Goal: Transaction & Acquisition: Purchase product/service

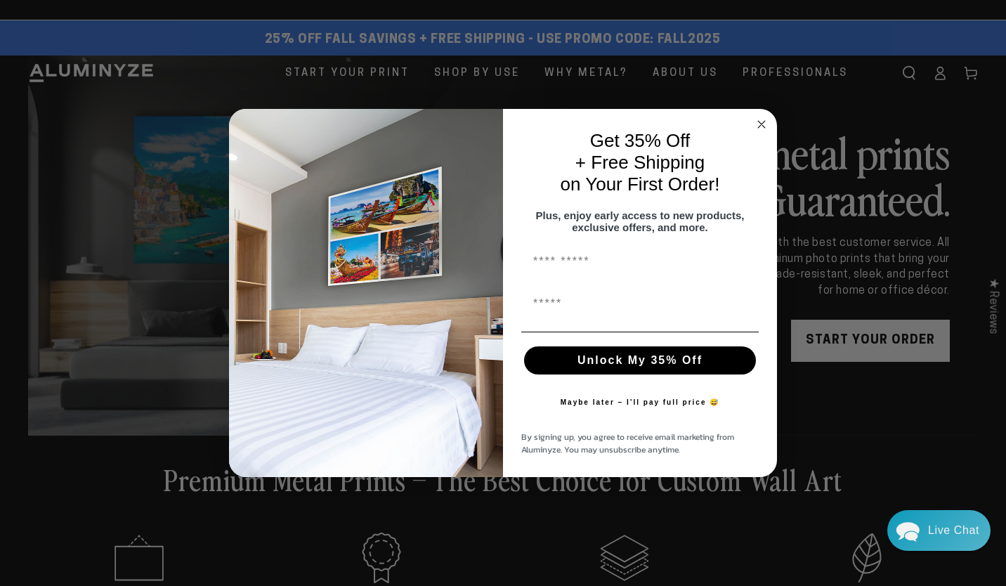
click at [762, 118] on circle "Close dialog" at bounding box center [762, 125] width 16 height 16
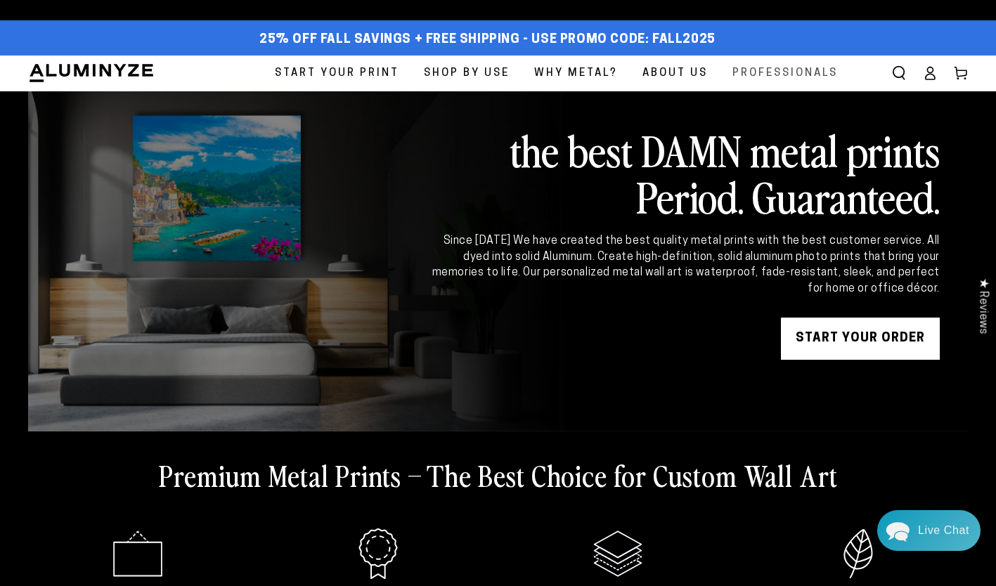
click at [793, 72] on span "Professionals" at bounding box center [784, 73] width 105 height 19
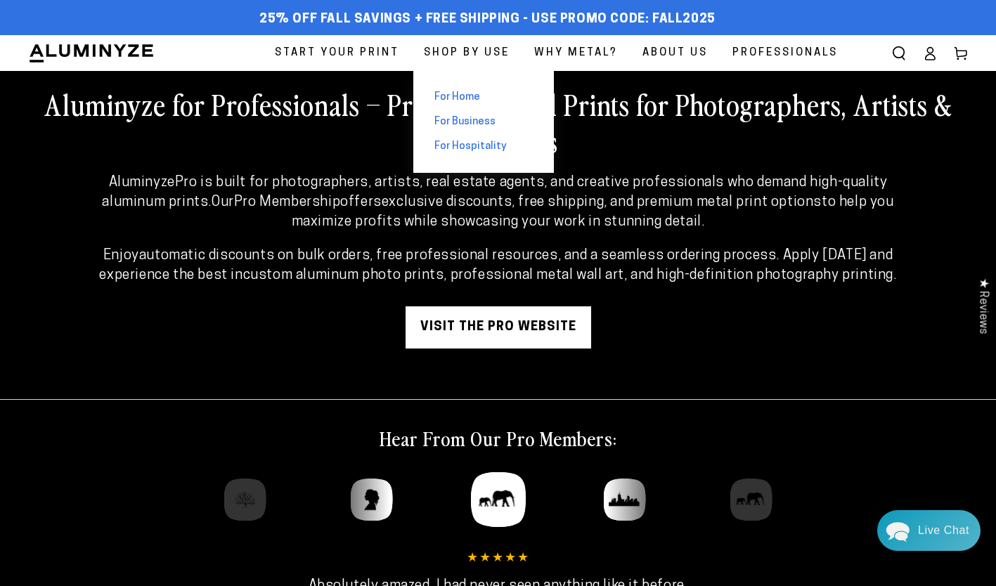
click at [444, 121] on span "For Business" at bounding box center [464, 122] width 61 height 15
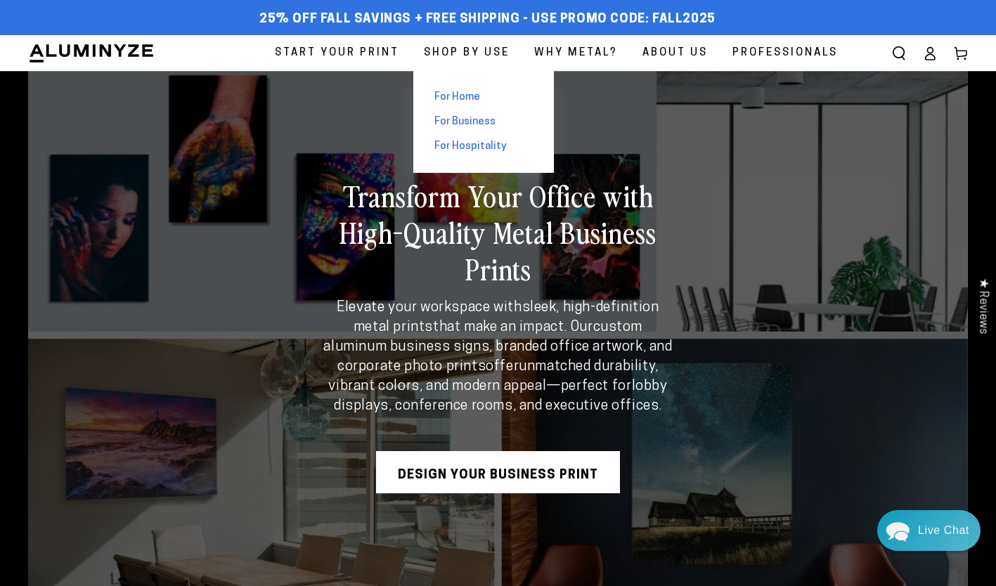
click at [452, 96] on span "For Home" at bounding box center [457, 97] width 46 height 15
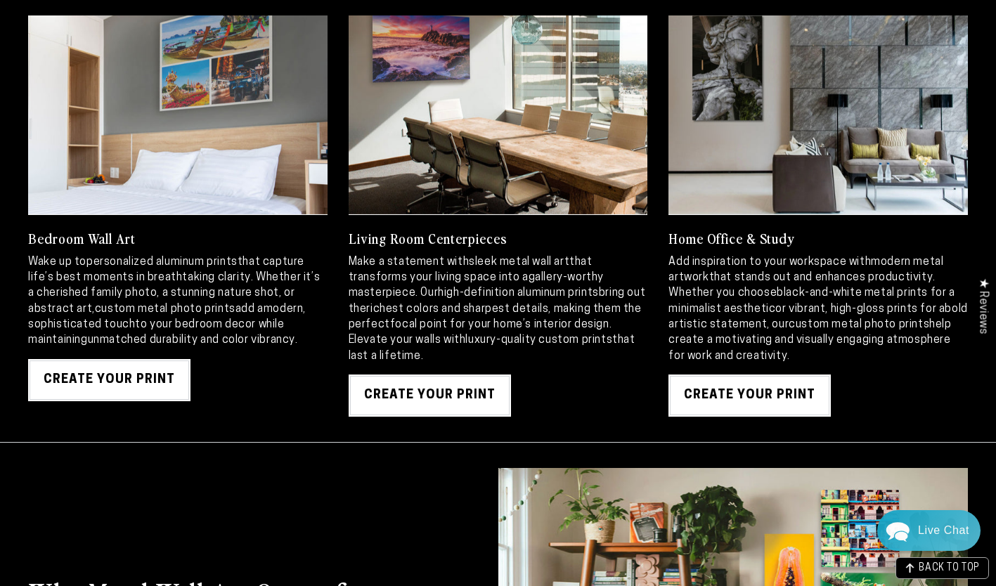
scroll to position [1405, 0]
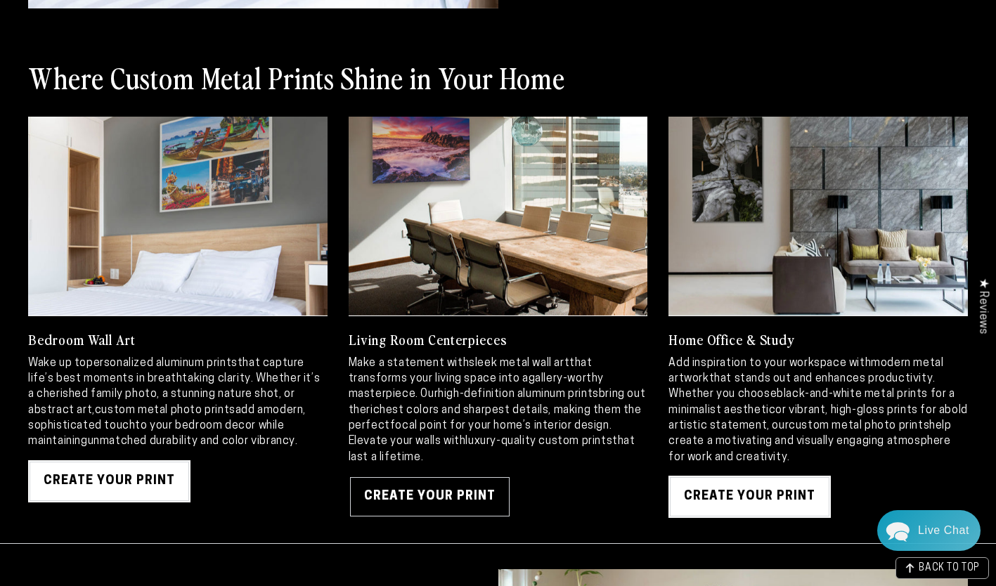
click at [408, 496] on link "Create Your Print" at bounding box center [430, 497] width 162 height 42
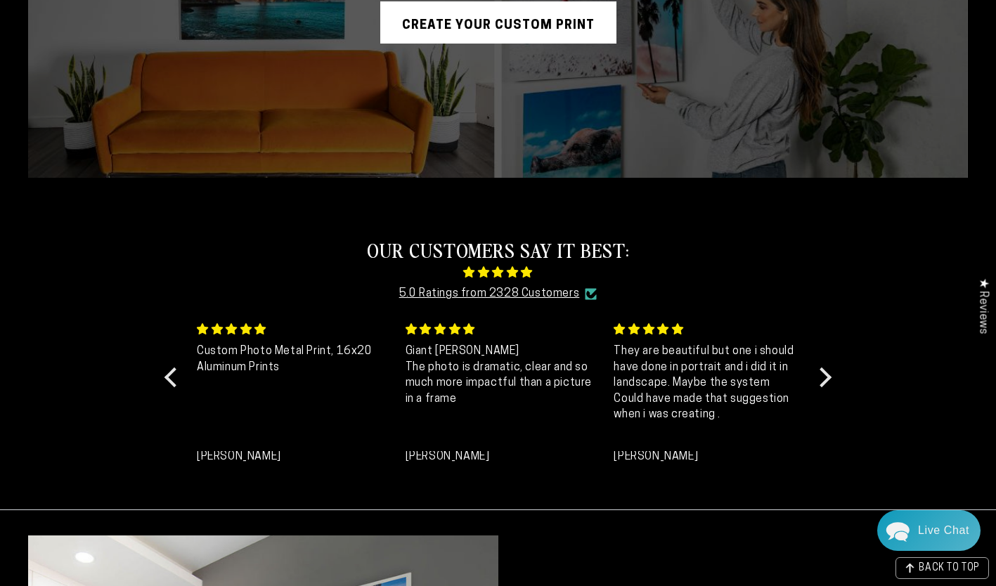
scroll to position [141, 0]
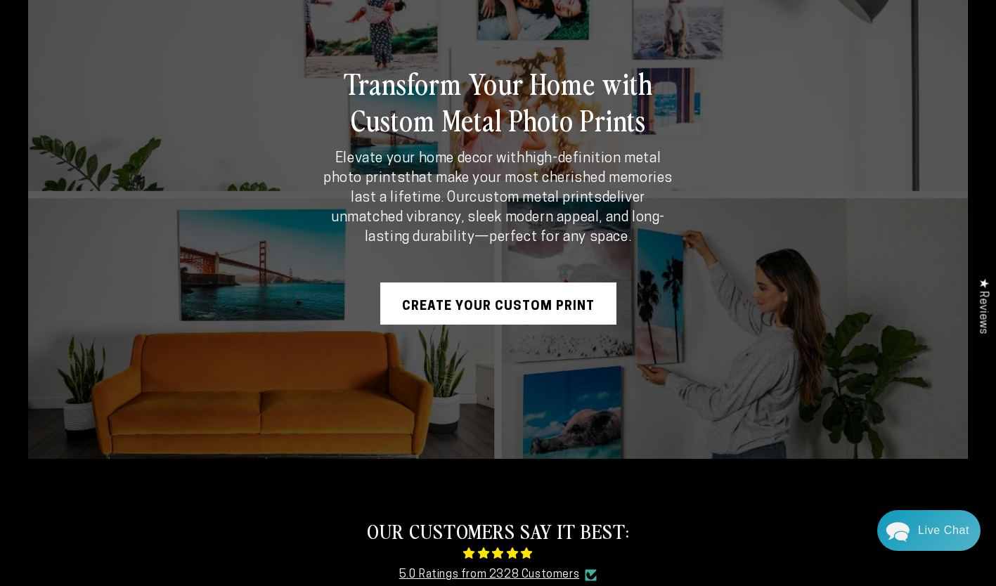
click at [494, 297] on link "Create Your Custom Print" at bounding box center [498, 303] width 236 height 42
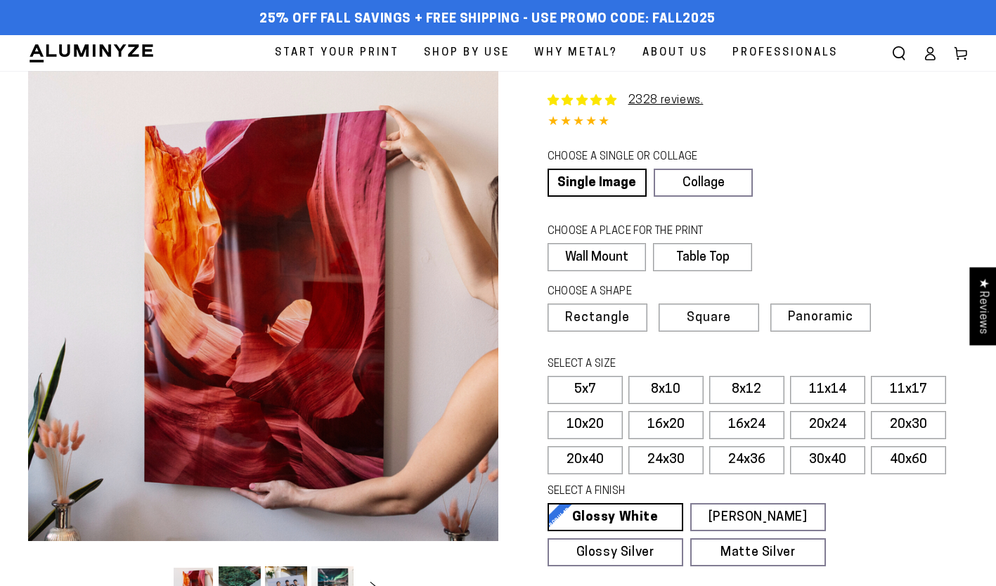
select select "**********"
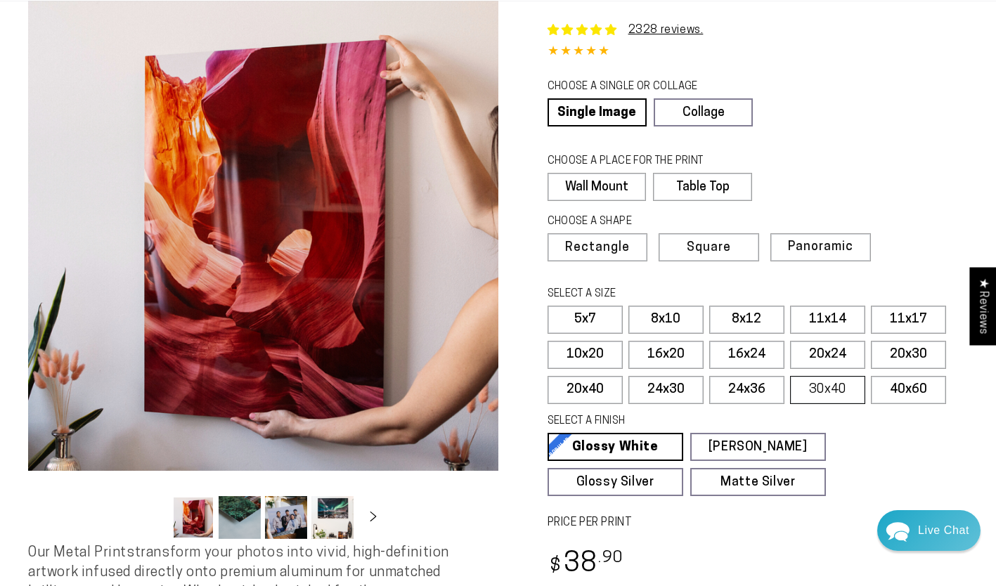
click at [821, 391] on label "30x40" at bounding box center [827, 390] width 75 height 28
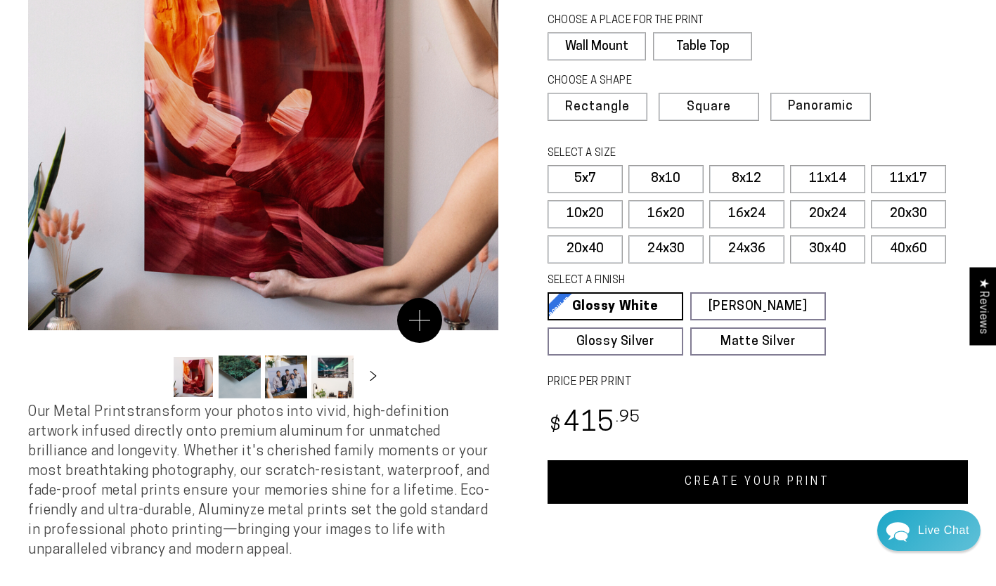
scroll to position [351, 0]
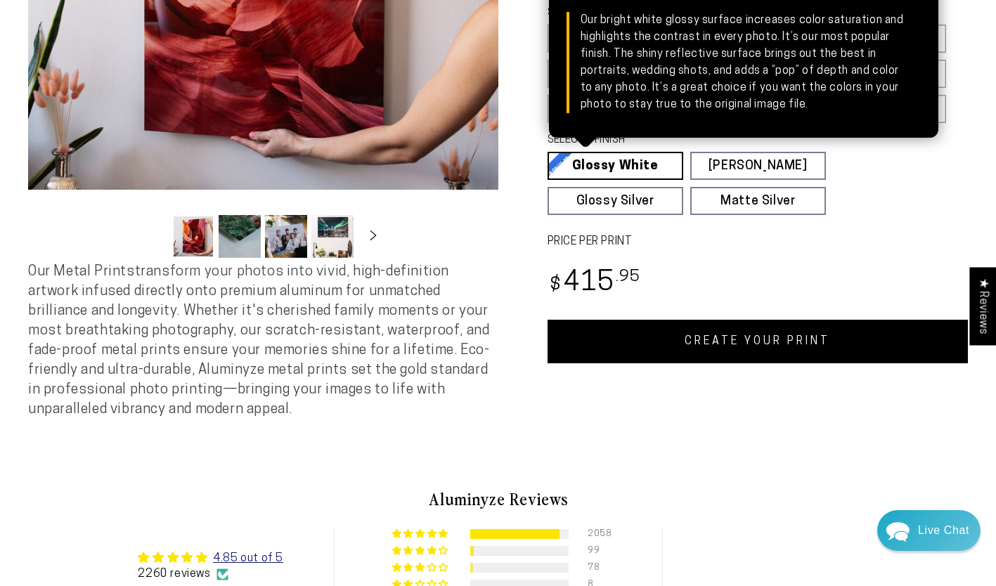
click at [639, 153] on link "Glossy White Glossy White Our bright white glossy surface increases color satur…" at bounding box center [615, 166] width 136 height 28
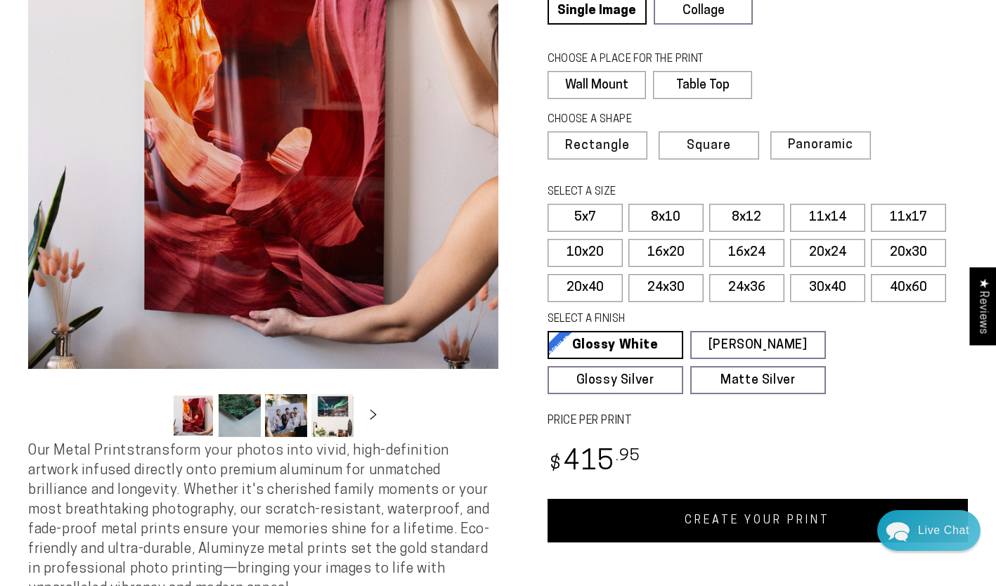
scroll to position [70, 0]
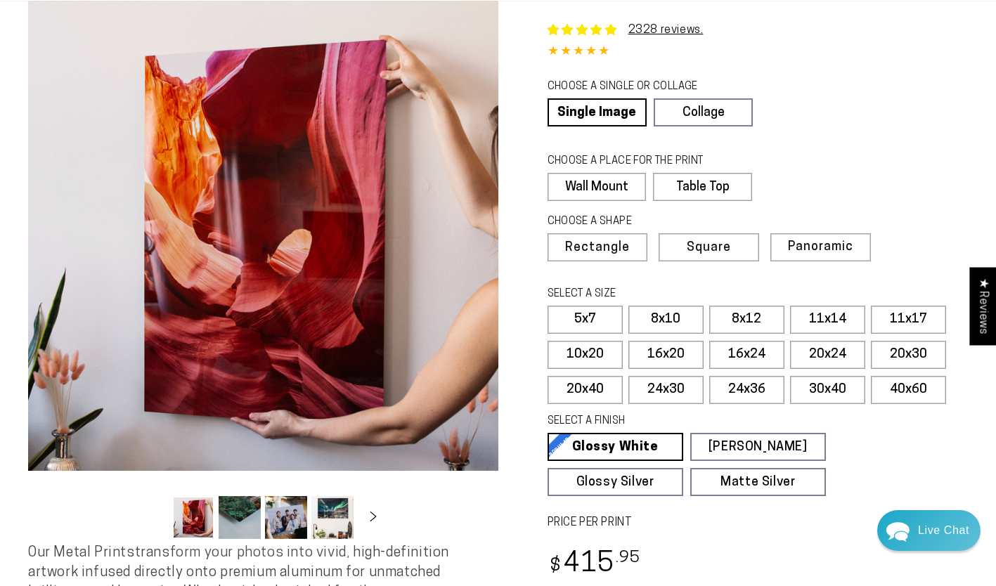
click at [241, 521] on button "Load image 2 in gallery view" at bounding box center [240, 517] width 42 height 43
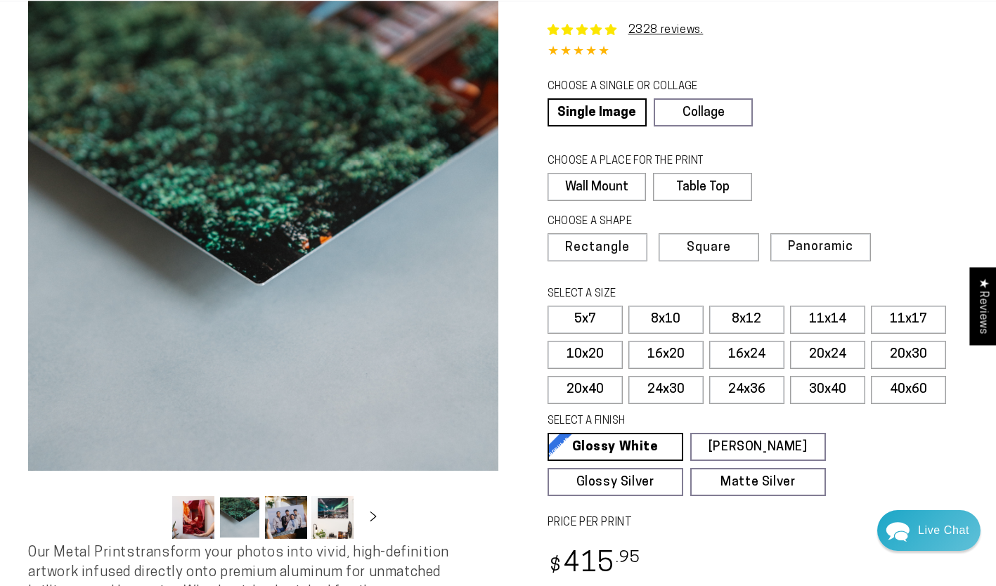
click at [292, 518] on button "Load image 3 in gallery view" at bounding box center [286, 517] width 42 height 43
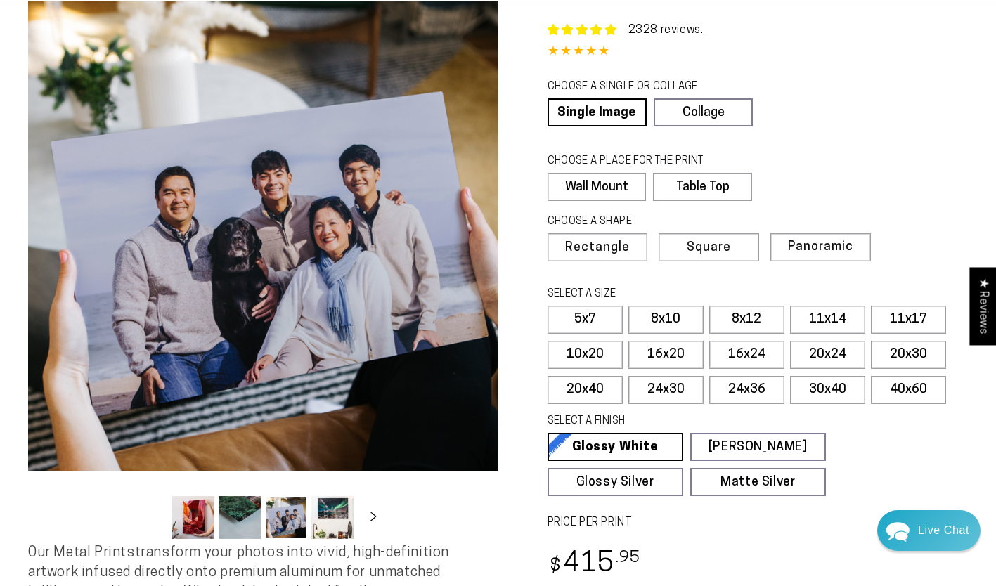
click at [337, 522] on button "Load image 4 in gallery view" at bounding box center [332, 517] width 42 height 43
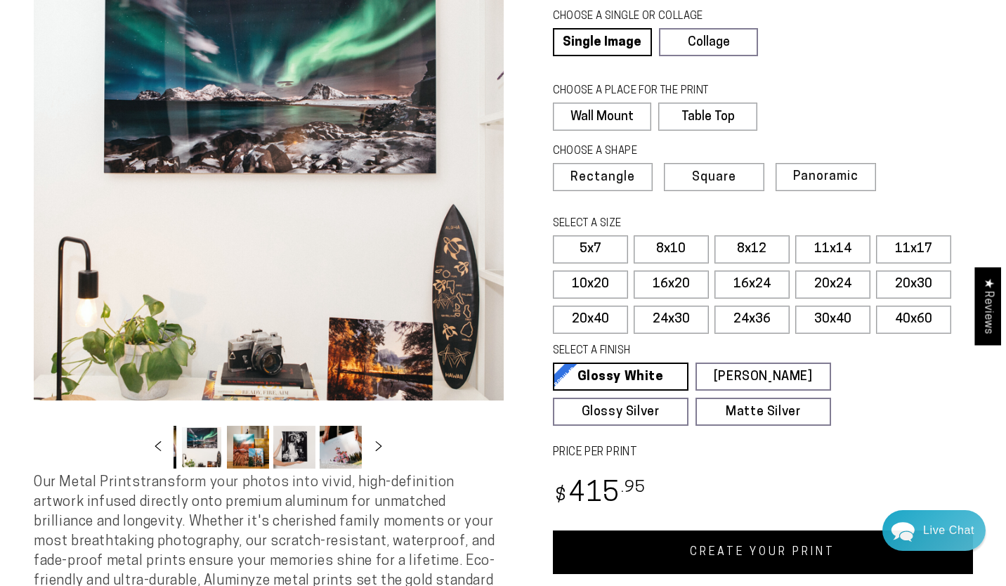
scroll to position [0, 0]
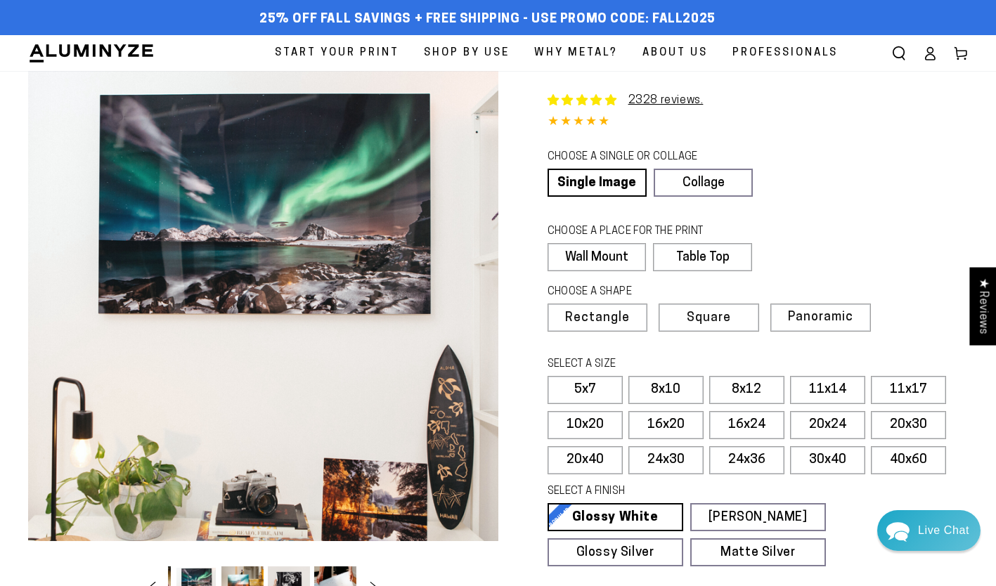
click at [883, 52] on span "Search our site" at bounding box center [898, 53] width 31 height 31
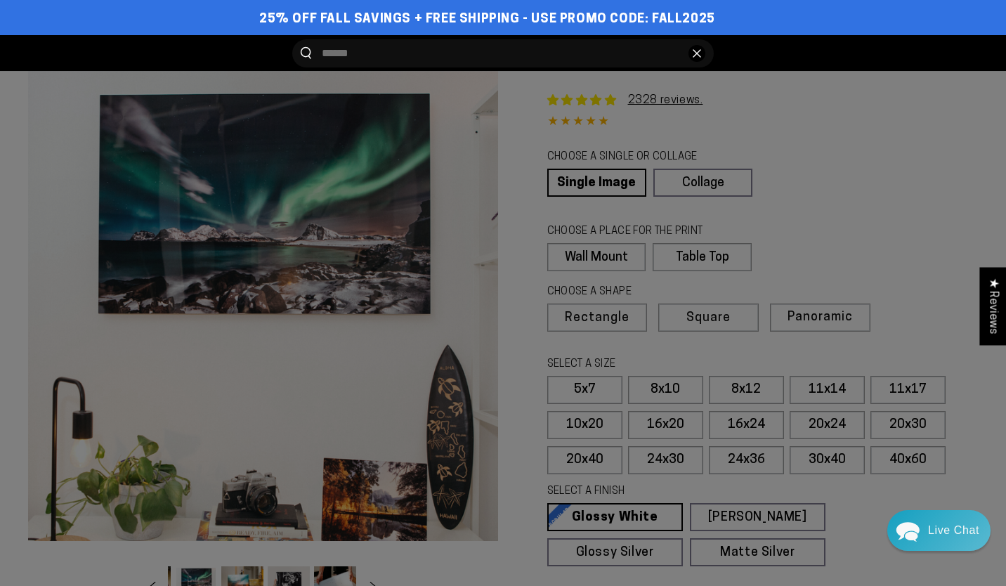
click at [521, 58] on input "Search our site" at bounding box center [500, 53] width 356 height 28
type input "*********"
click at [301, 47] on button "Search our site" at bounding box center [306, 53] width 11 height 12
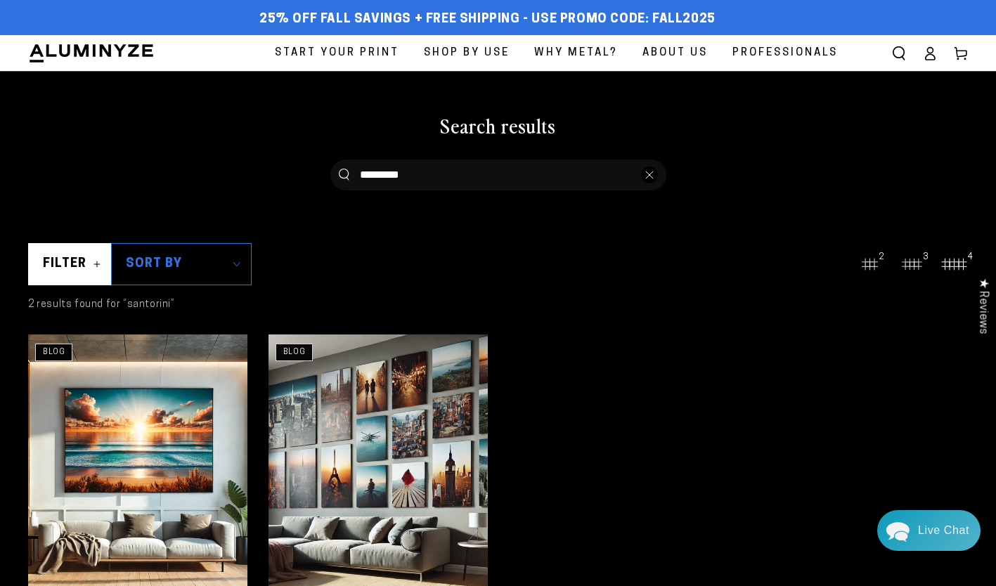
click at [333, 53] on span "Start Your Print" at bounding box center [337, 53] width 124 height 19
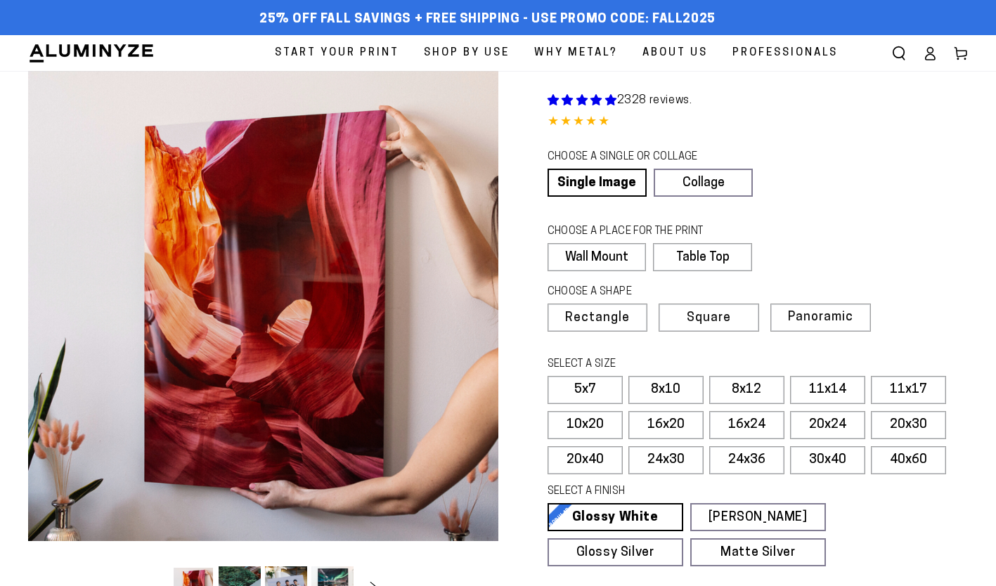
select select "**********"
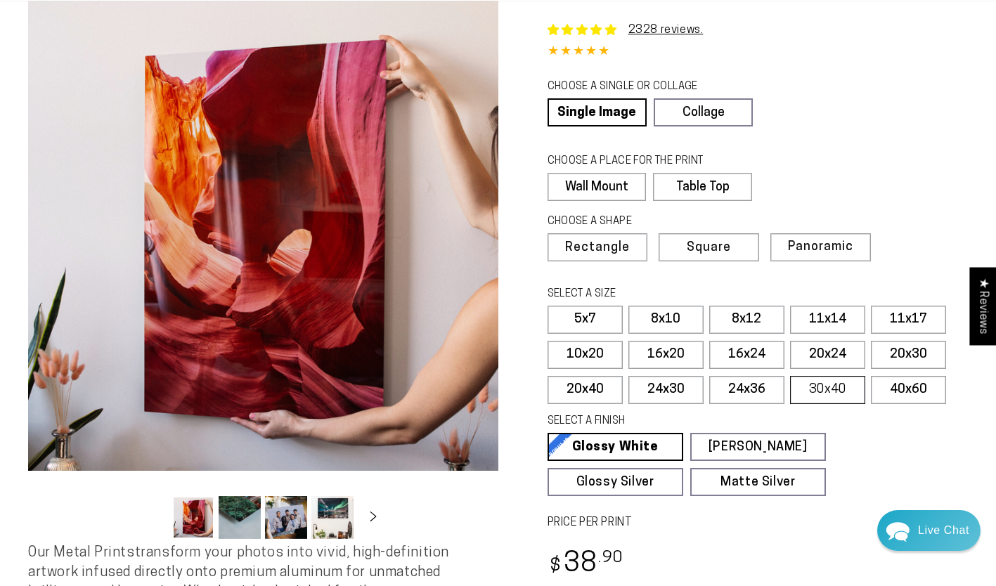
click at [840, 388] on label "30x40" at bounding box center [827, 390] width 75 height 28
click at [711, 250] on span "Square" at bounding box center [707, 248] width 42 height 13
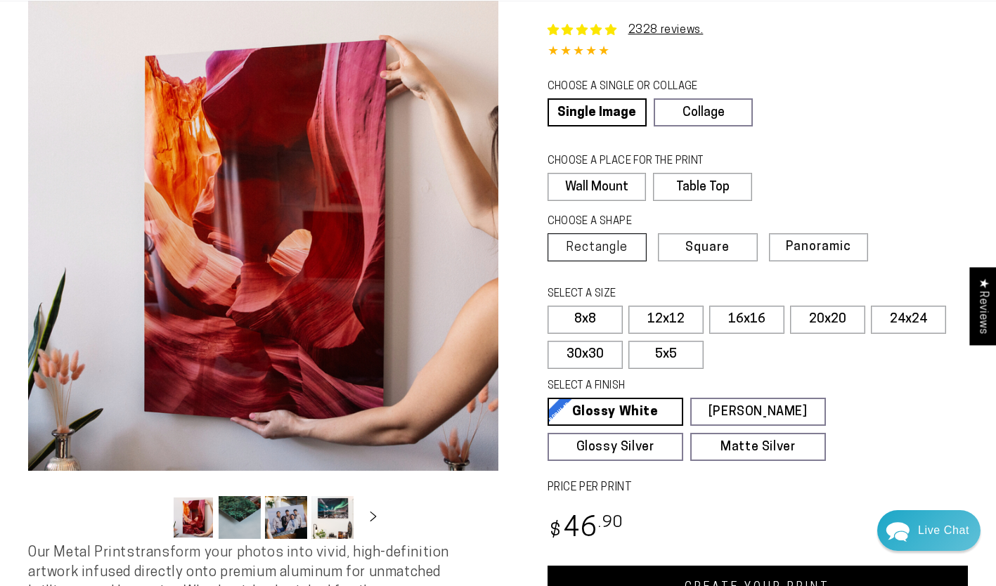
click at [612, 252] on span "Rectangle" at bounding box center [597, 248] width 62 height 13
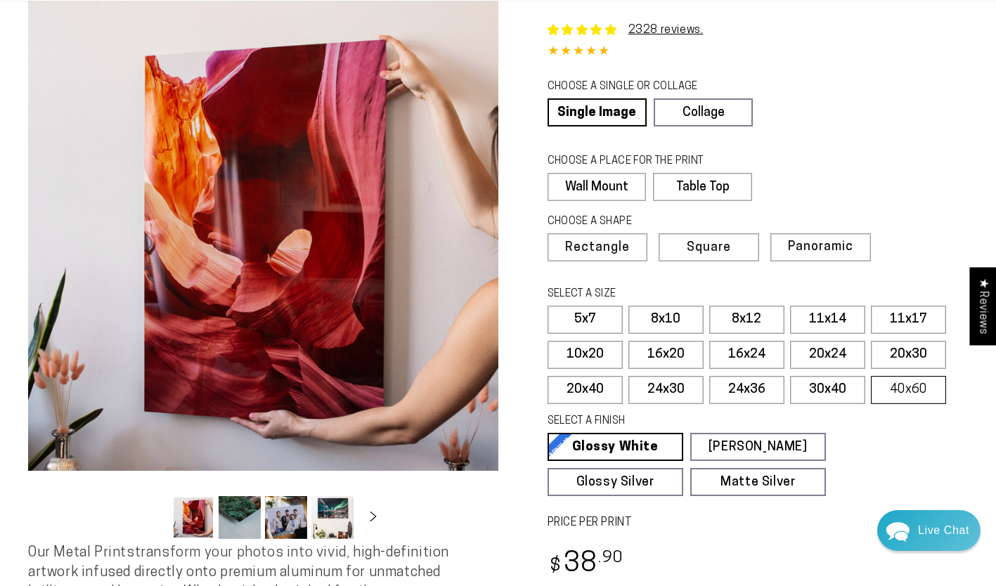
click at [907, 386] on label "40x60" at bounding box center [908, 390] width 75 height 28
click at [809, 249] on span "Panoramic" at bounding box center [818, 246] width 63 height 13
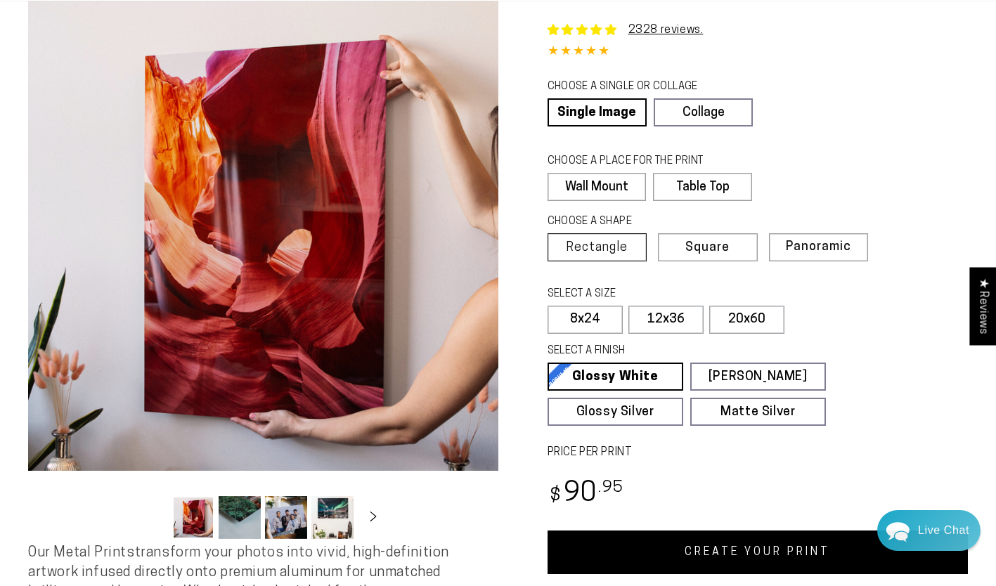
click at [614, 242] on span "Rectangle" at bounding box center [597, 248] width 62 height 13
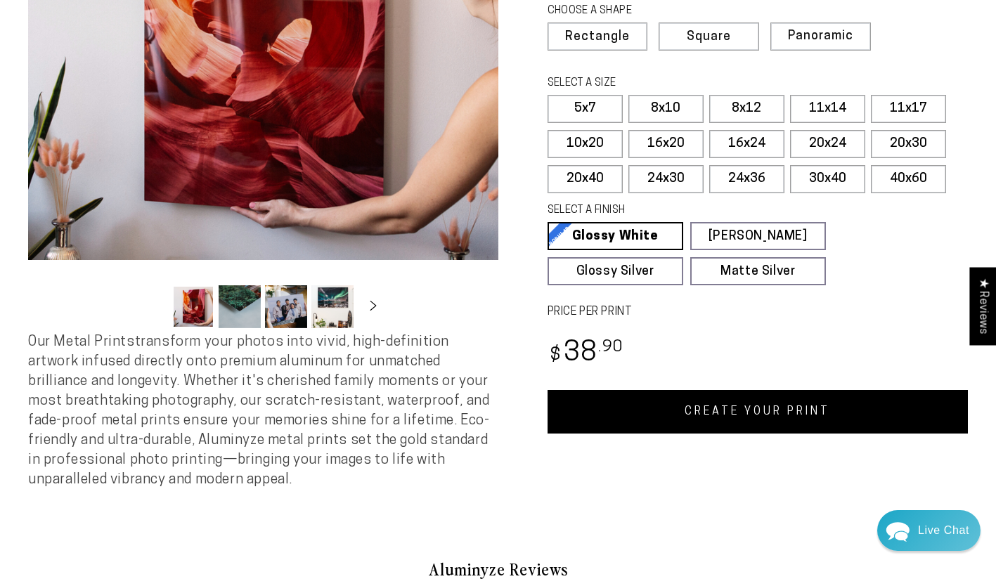
scroll to position [141, 0]
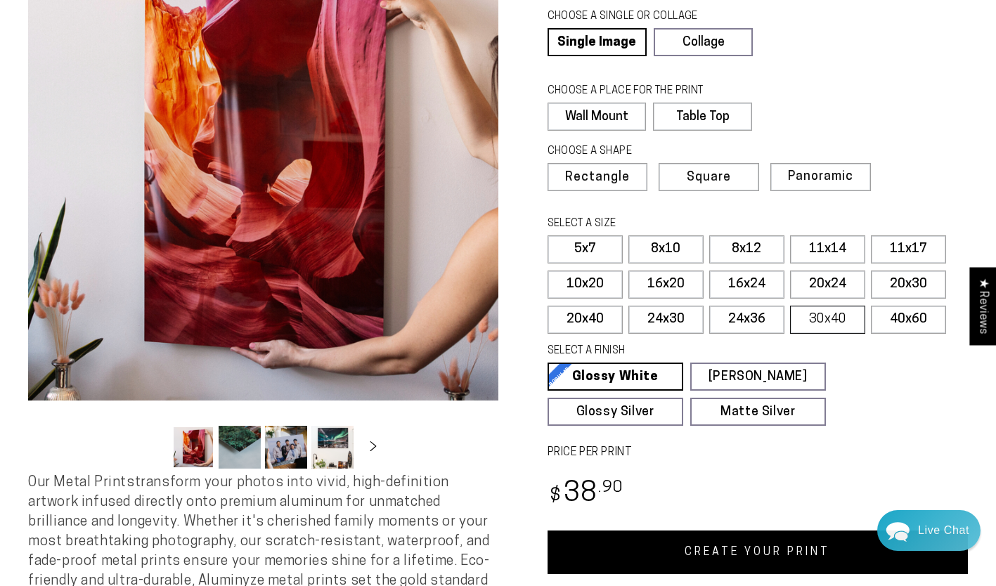
click at [809, 316] on label "30x40" at bounding box center [827, 320] width 75 height 28
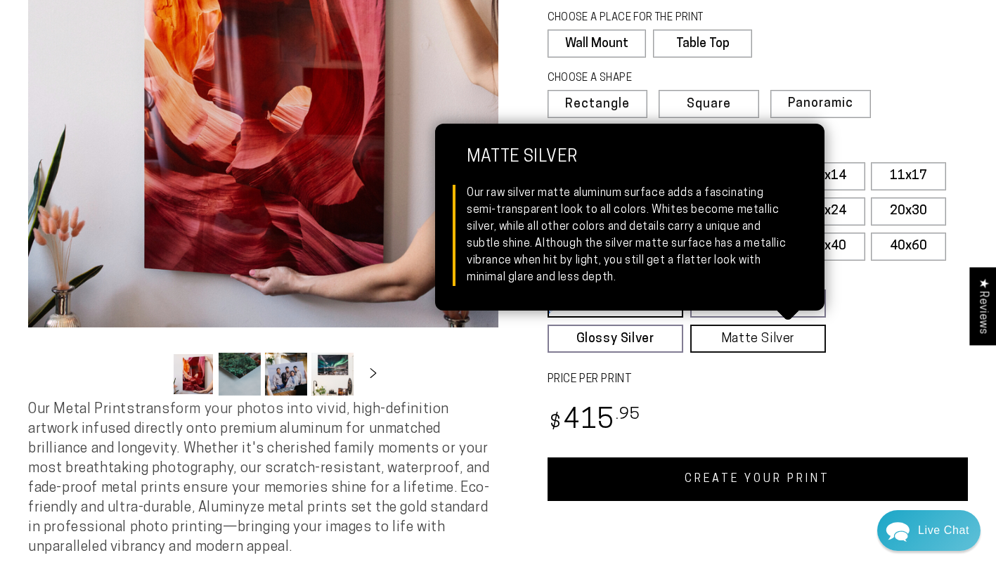
scroll to position [281, 0]
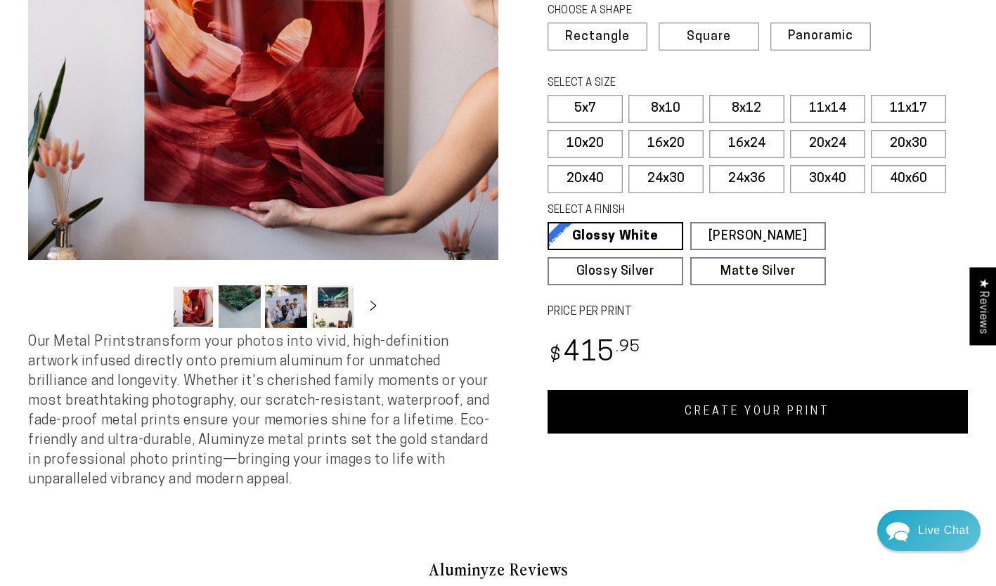
click at [738, 410] on link "CREATE YOUR PRINT" at bounding box center [757, 412] width 421 height 44
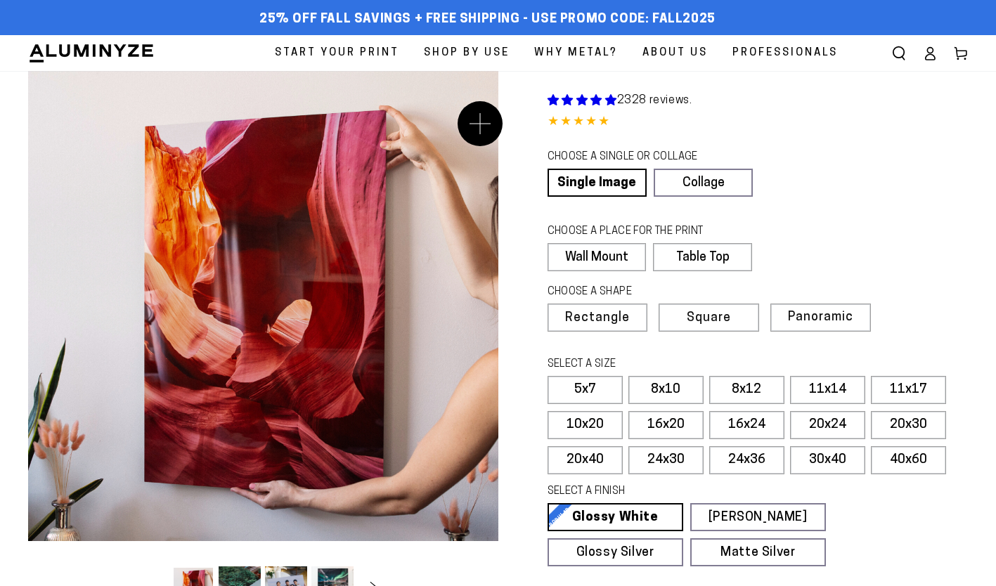
select select "**********"
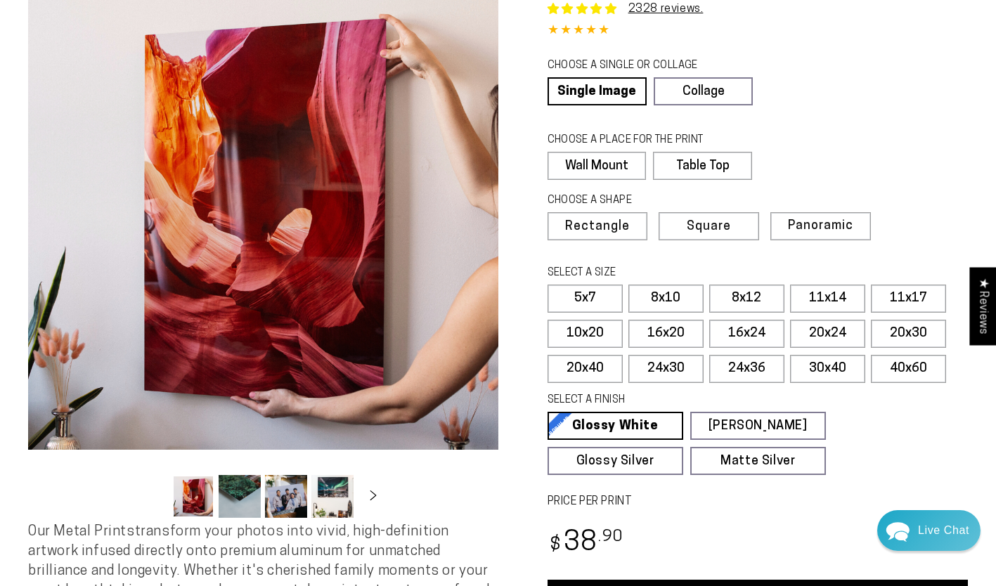
scroll to position [141, 0]
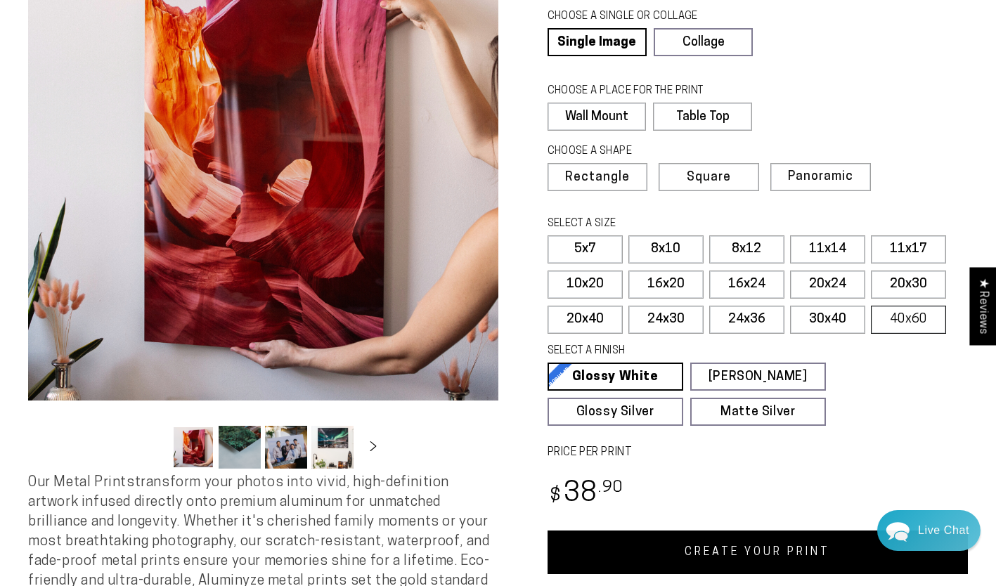
click at [904, 311] on label "40x60" at bounding box center [908, 320] width 75 height 28
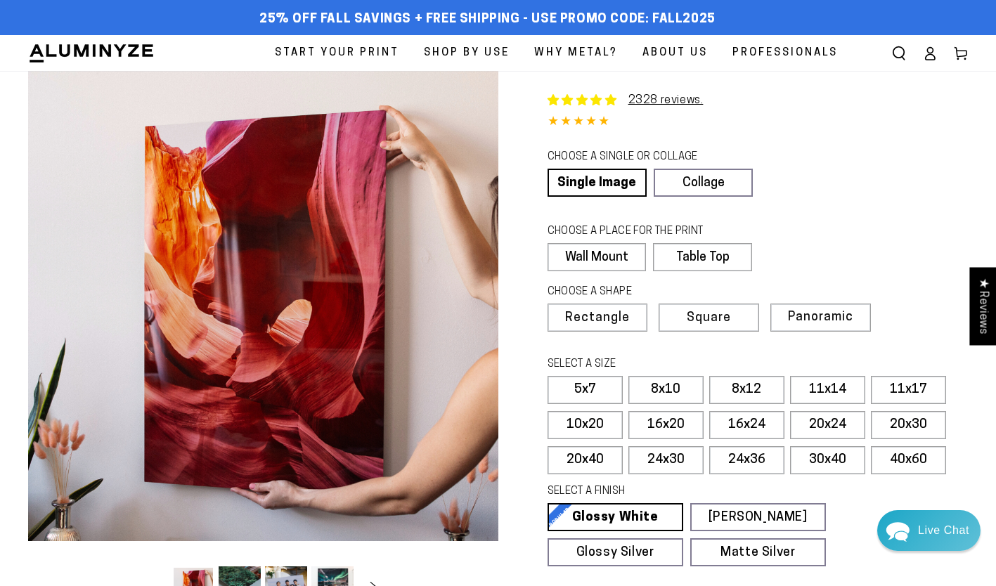
scroll to position [141, 0]
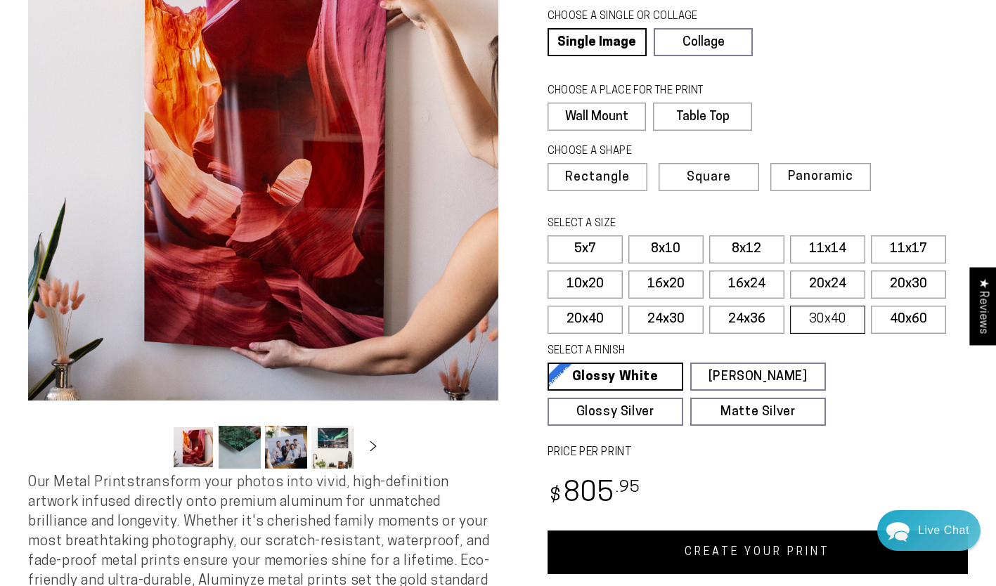
click at [823, 314] on label "30x40" at bounding box center [827, 320] width 75 height 28
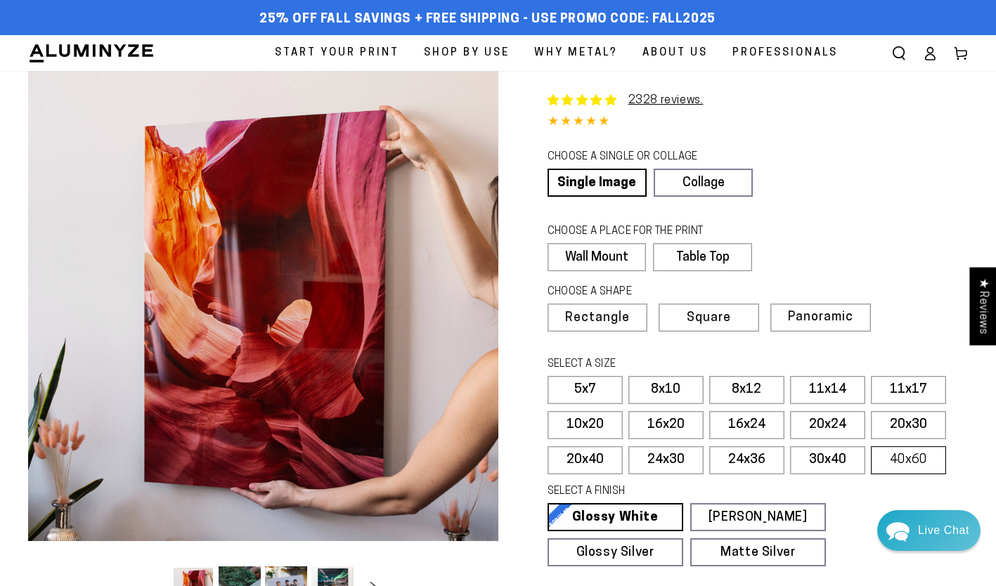
click at [908, 457] on label "40x60" at bounding box center [908, 460] width 75 height 28
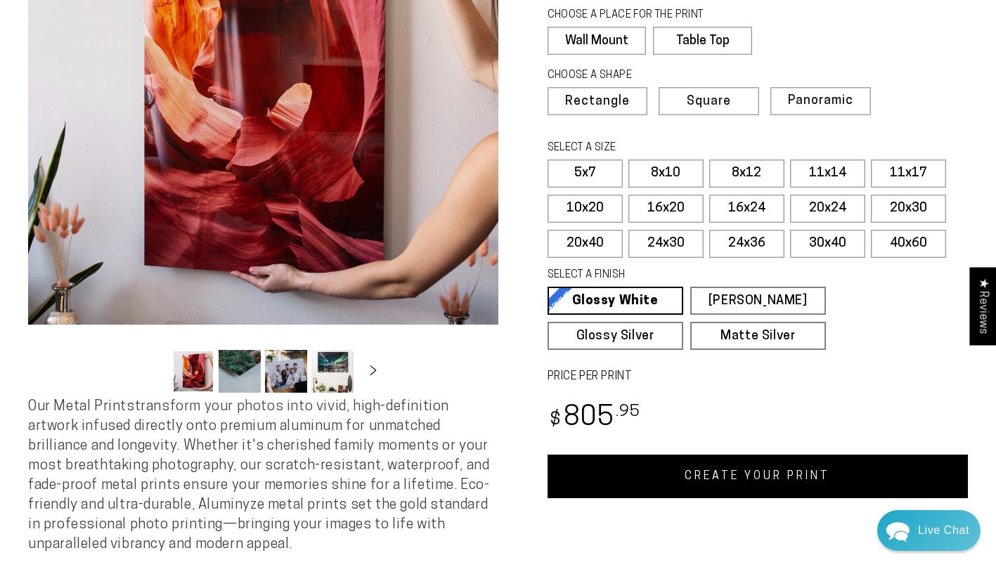
scroll to position [281, 0]
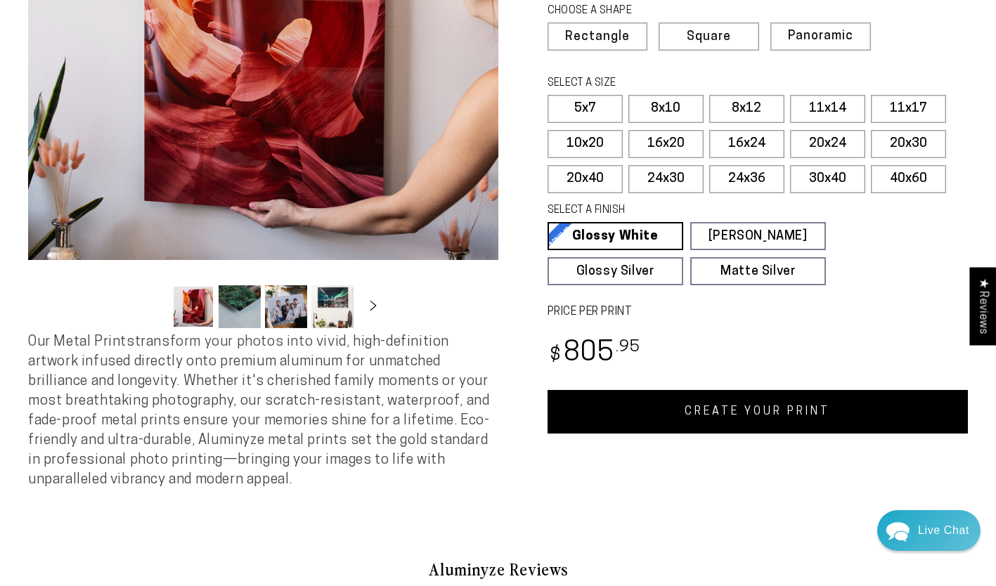
click at [781, 410] on link "CREATE YOUR PRINT" at bounding box center [757, 412] width 421 height 44
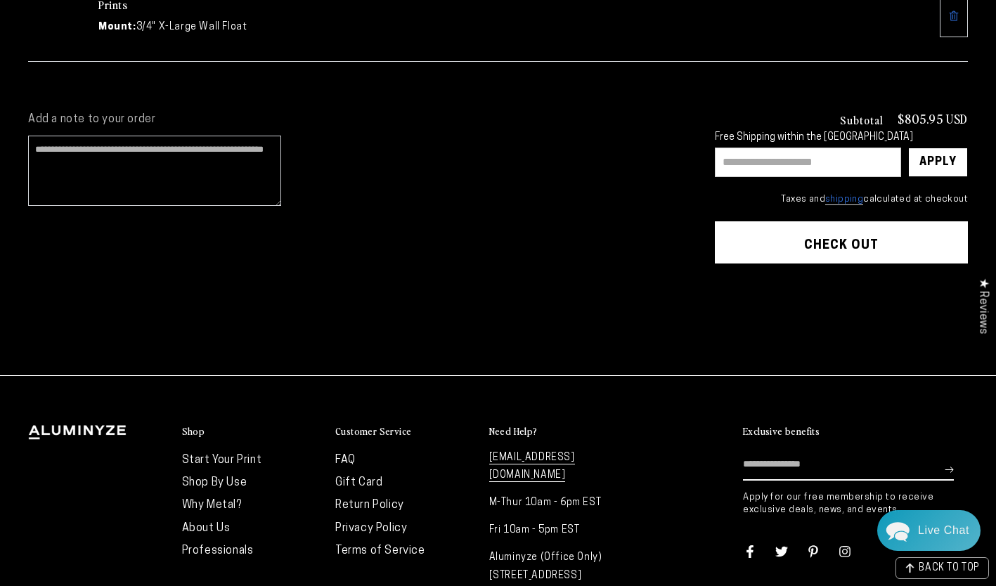
scroll to position [263, 0]
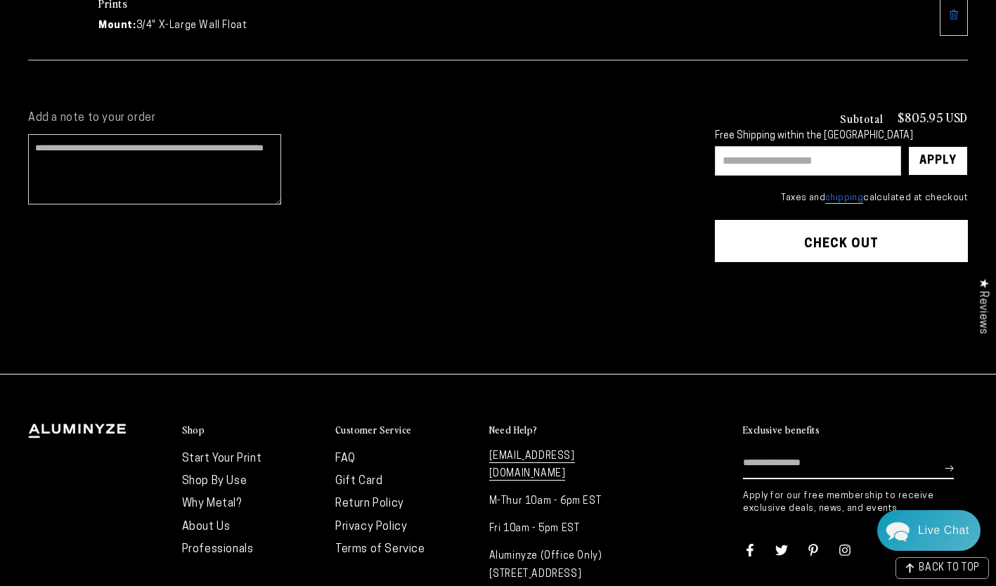
click at [825, 238] on button "Check out" at bounding box center [841, 241] width 253 height 42
